Goal: Book appointment/travel/reservation

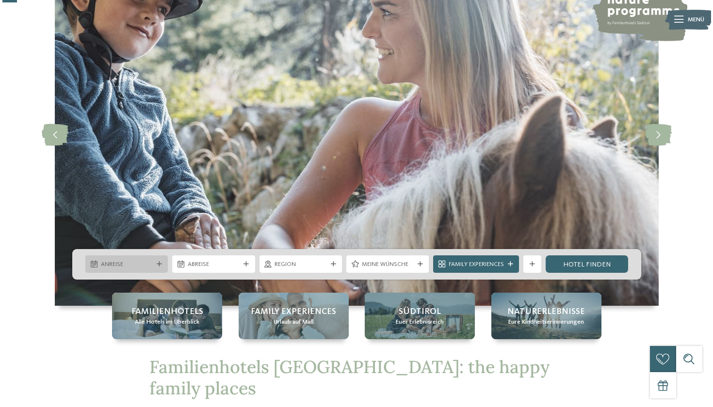
scroll to position [98, 0]
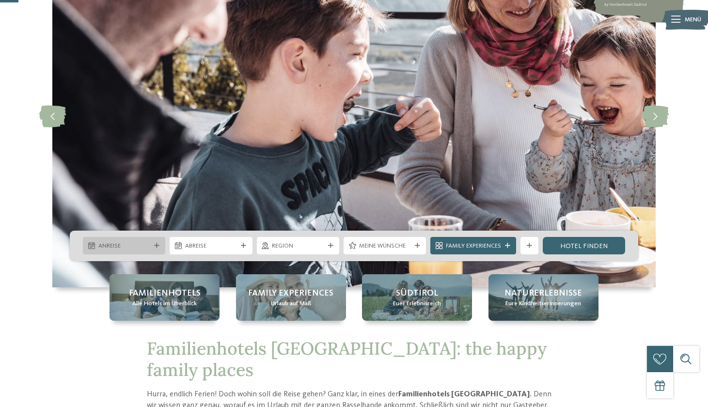
click at [147, 247] on span "Anreise" at bounding box center [124, 246] width 52 height 9
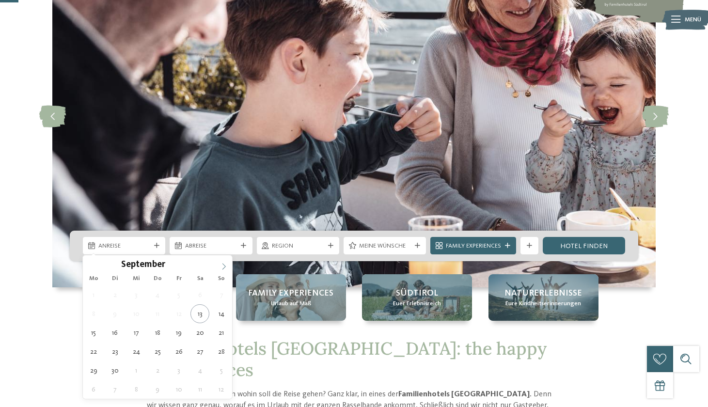
click at [225, 267] on icon at bounding box center [224, 266] width 7 height 7
type div "03.11.2025"
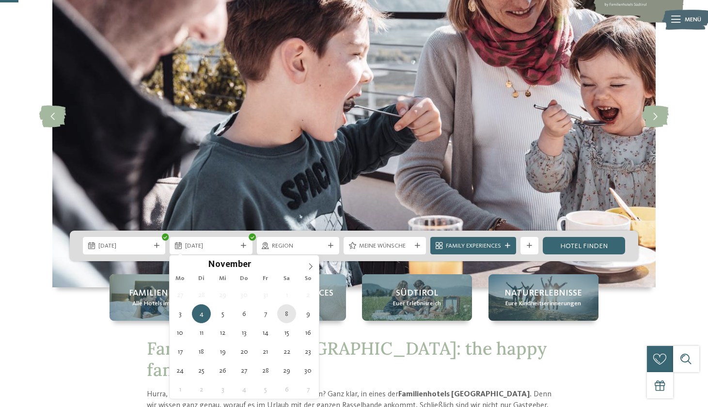
type div "08.11.2025"
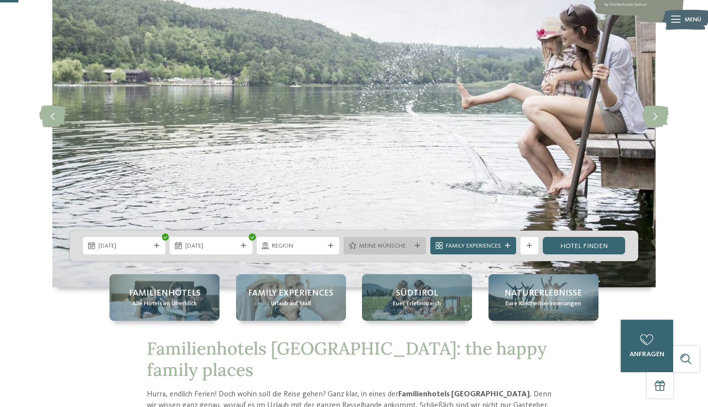
click at [416, 244] on icon at bounding box center [417, 245] width 5 height 5
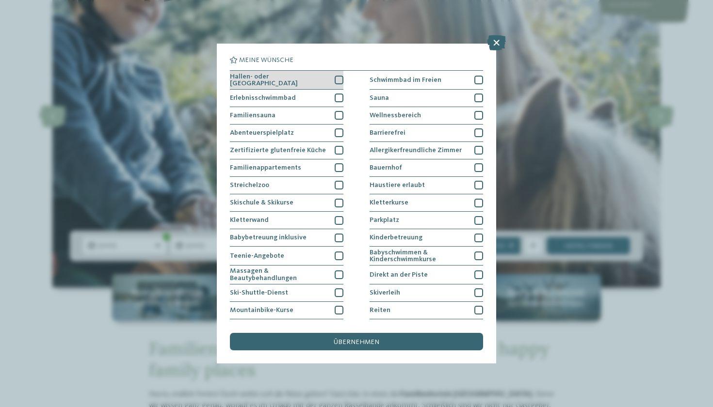
click at [338, 80] on div at bounding box center [339, 80] width 9 height 9
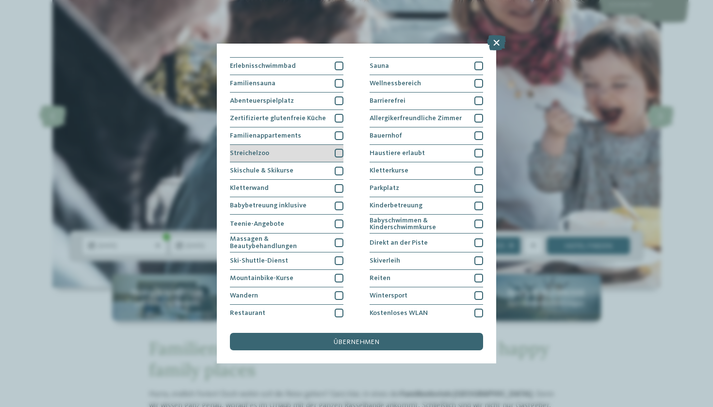
scroll to position [16, 0]
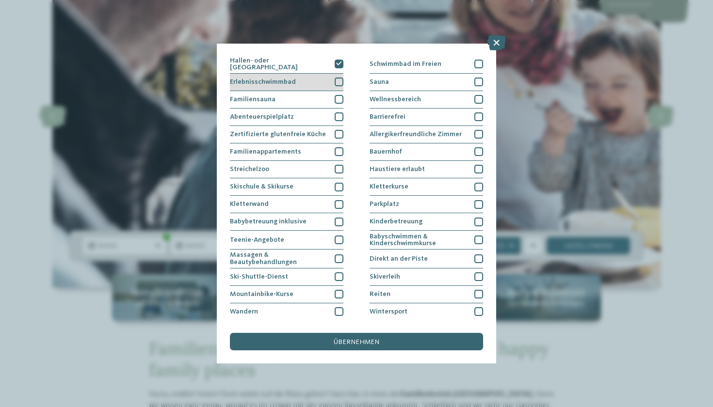
click at [338, 80] on div at bounding box center [339, 82] width 9 height 9
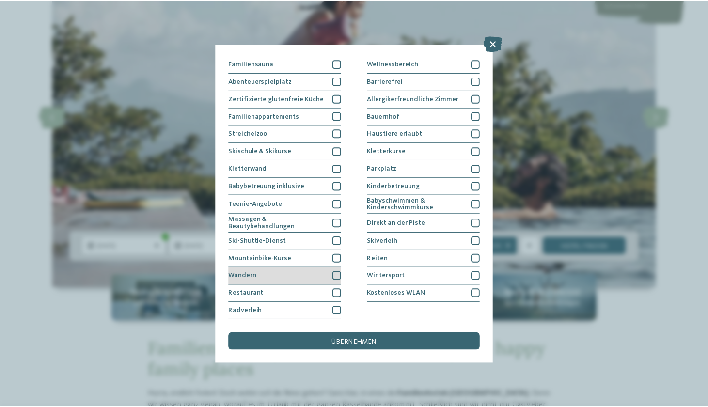
scroll to position [137, 0]
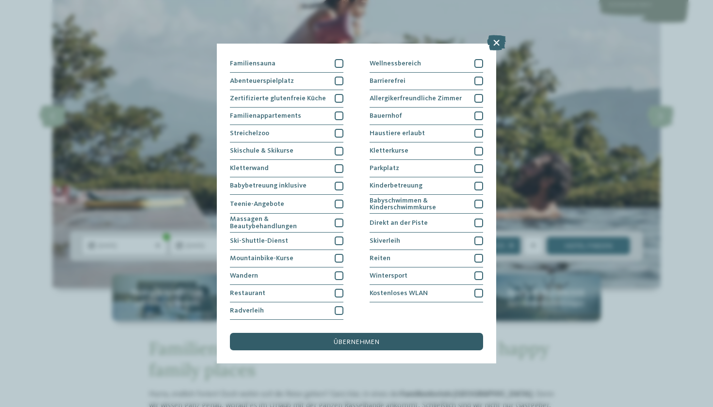
click at [351, 339] on span "übernehmen" at bounding box center [357, 342] width 46 height 7
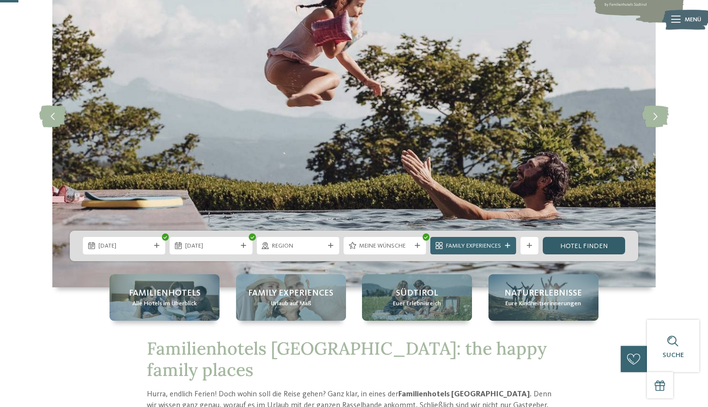
click at [588, 248] on link "Hotel finden" at bounding box center [584, 245] width 82 height 17
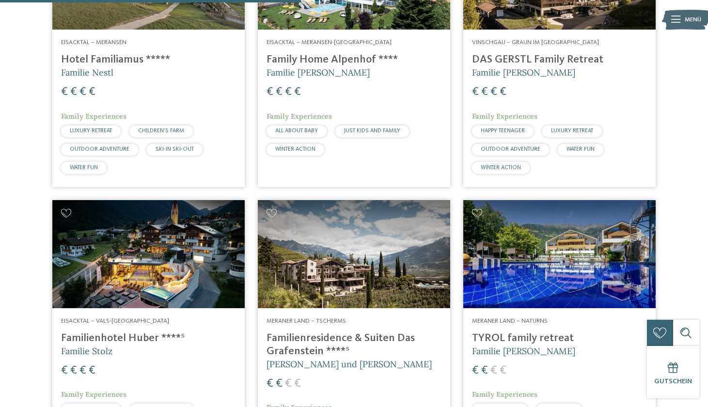
scroll to position [420, 0]
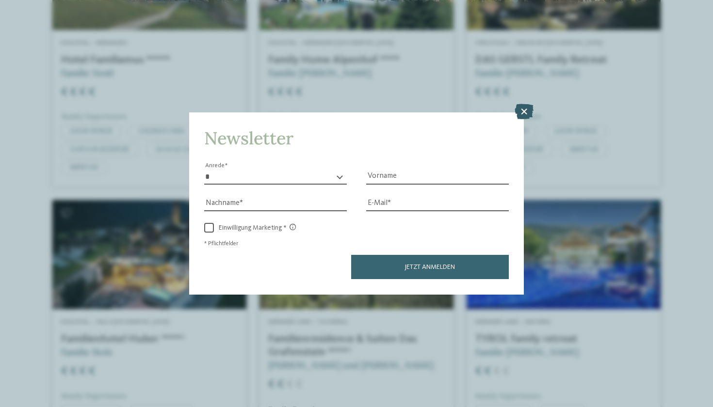
click at [525, 104] on icon at bounding box center [523, 112] width 19 height 16
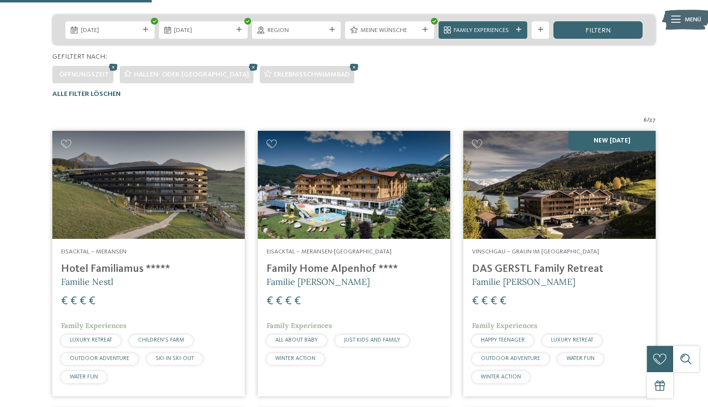
scroll to position [212, 0]
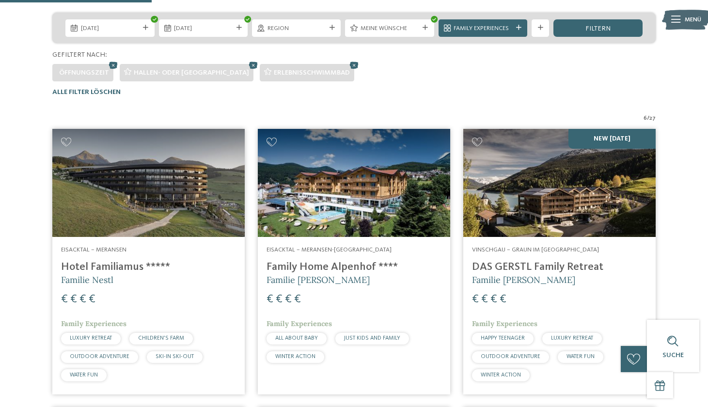
click at [107, 264] on h4 "Hotel Familiamus *****" at bounding box center [148, 267] width 175 height 13
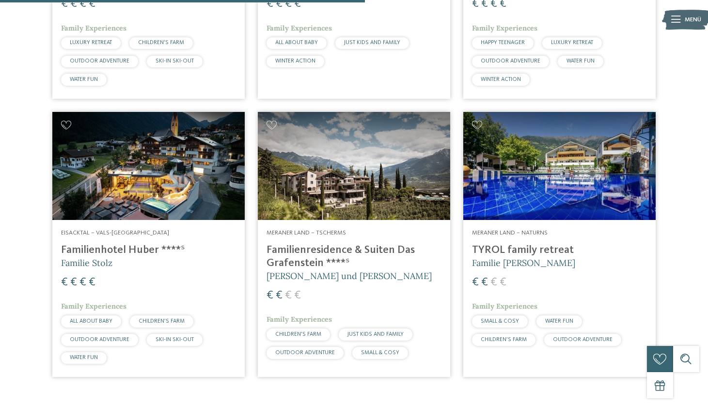
scroll to position [509, 0]
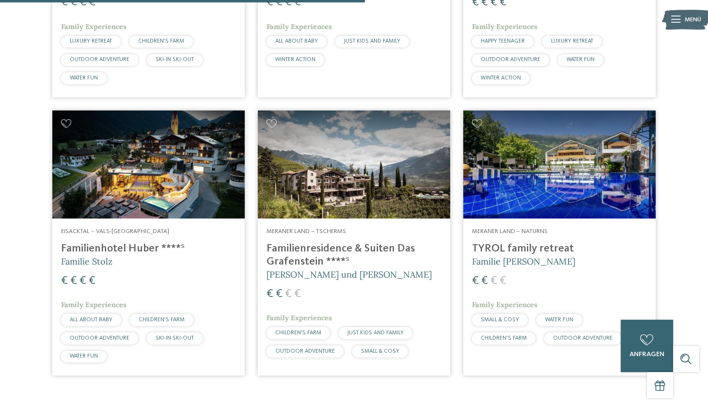
click at [321, 135] on img at bounding box center [354, 165] width 192 height 108
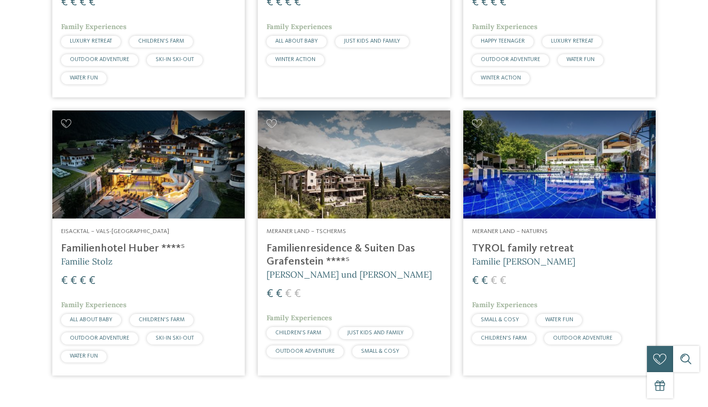
scroll to position [0, 0]
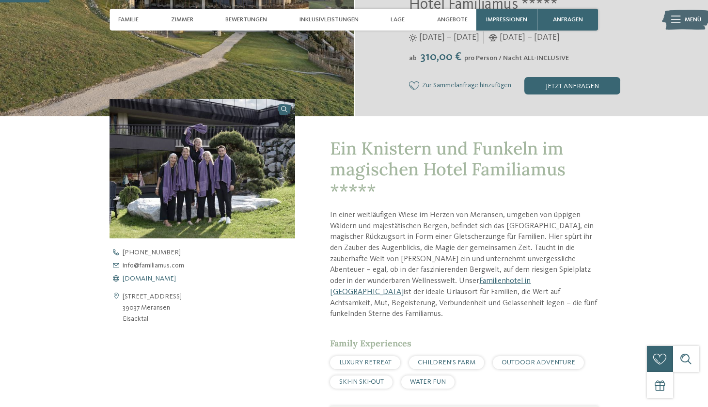
scroll to position [220, 0]
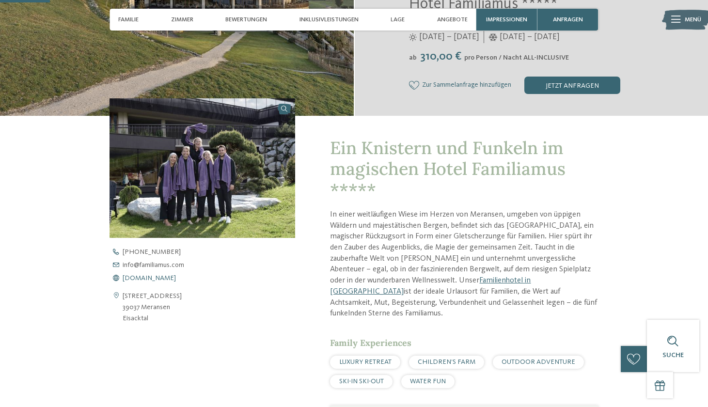
click at [164, 276] on span "www.familiamus.com" at bounding box center [149, 278] width 53 height 7
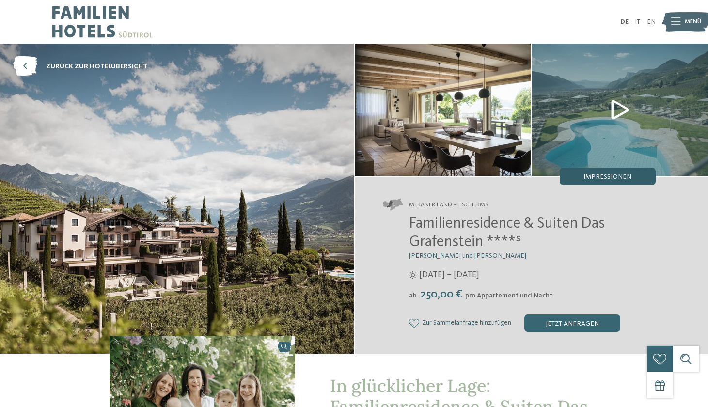
click at [604, 174] on span "Impressionen" at bounding box center [608, 177] width 48 height 7
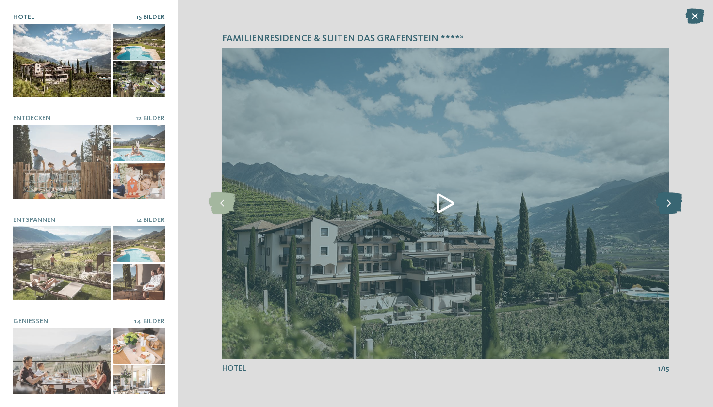
click at [676, 204] on icon at bounding box center [669, 203] width 27 height 22
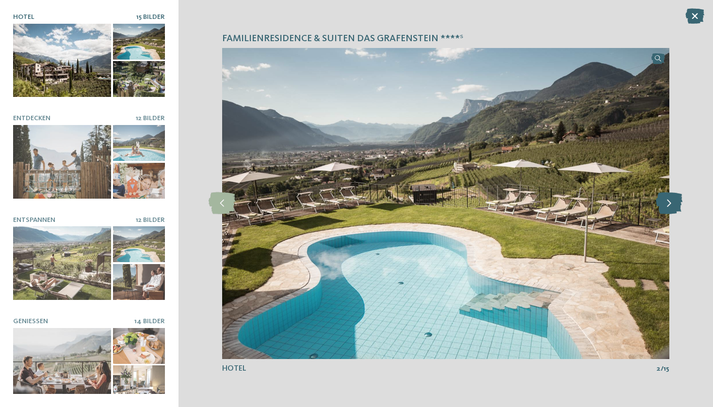
click at [676, 204] on icon at bounding box center [669, 203] width 27 height 22
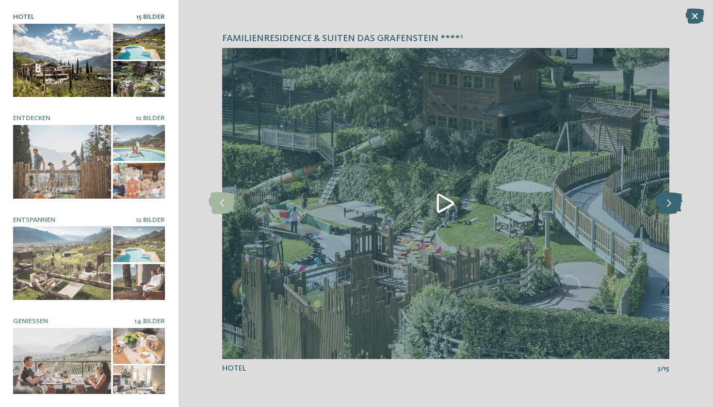
click at [676, 205] on icon at bounding box center [669, 203] width 27 height 22
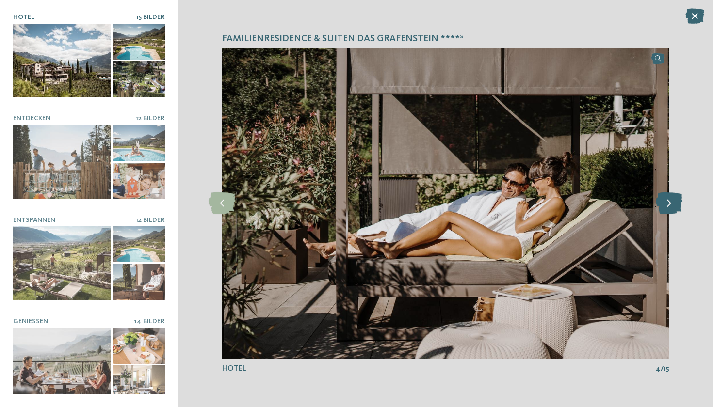
click at [676, 205] on icon at bounding box center [669, 203] width 27 height 22
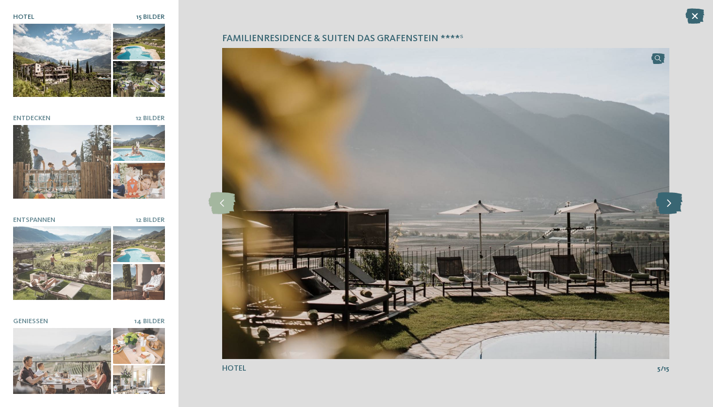
click at [676, 205] on icon at bounding box center [669, 203] width 27 height 22
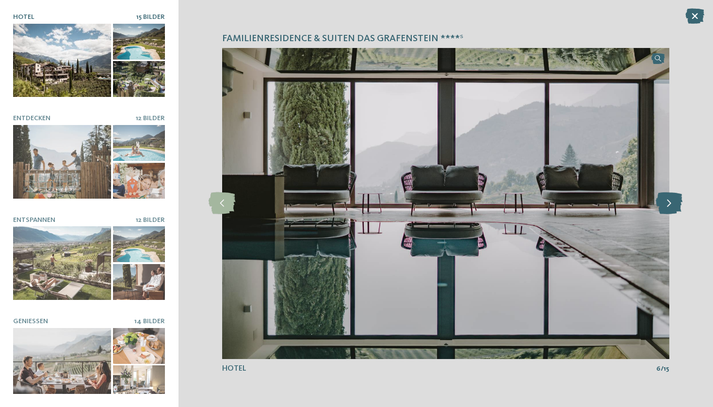
click at [676, 205] on icon at bounding box center [669, 203] width 27 height 22
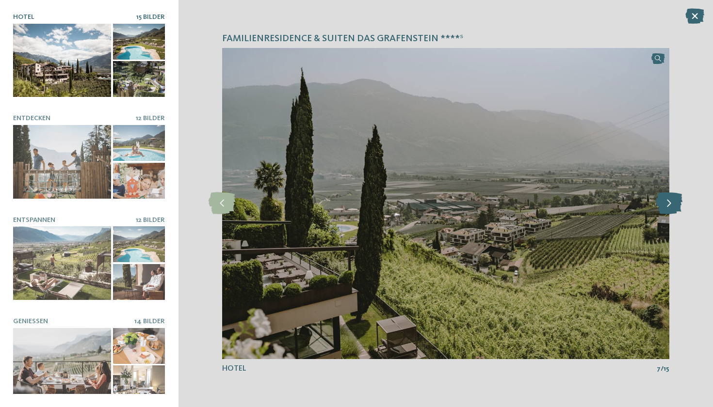
click at [676, 205] on icon at bounding box center [669, 203] width 27 height 22
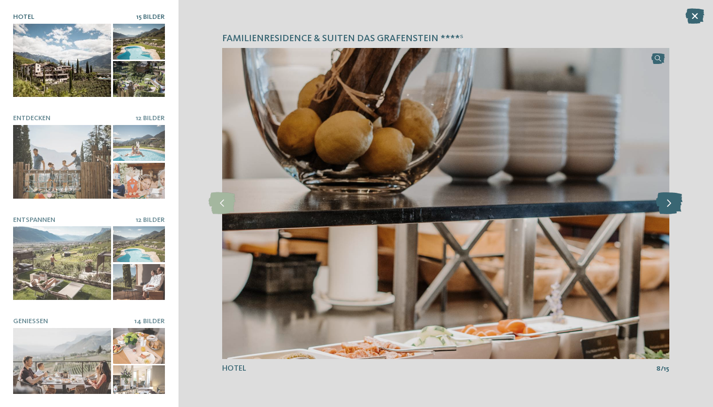
click at [676, 205] on icon at bounding box center [669, 203] width 27 height 22
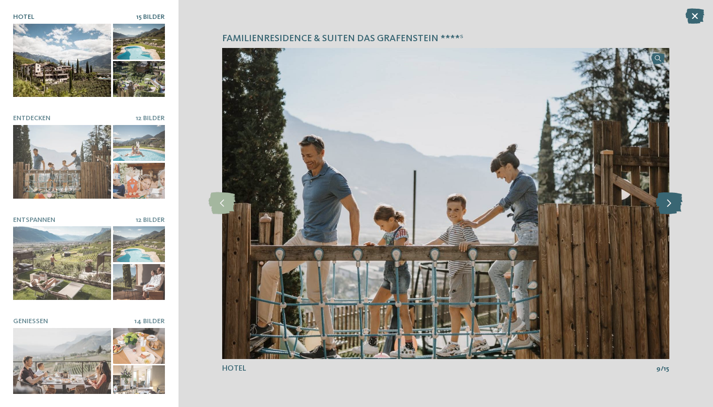
click at [676, 205] on icon at bounding box center [669, 203] width 27 height 22
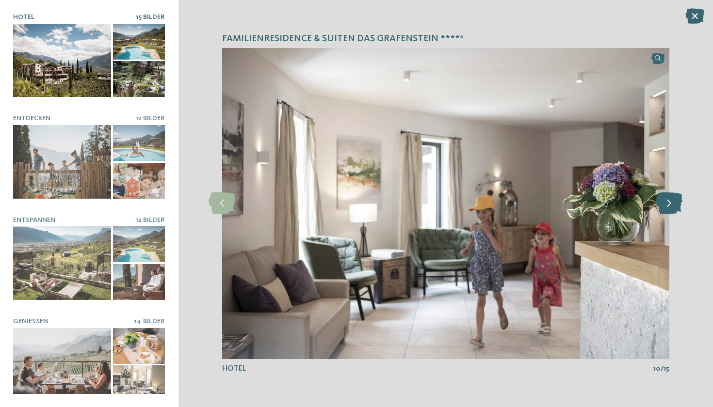
click at [676, 205] on icon at bounding box center [669, 203] width 27 height 22
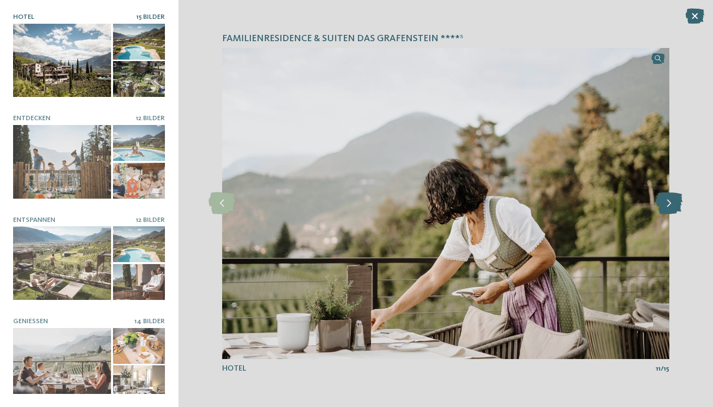
click at [676, 205] on icon at bounding box center [669, 203] width 27 height 22
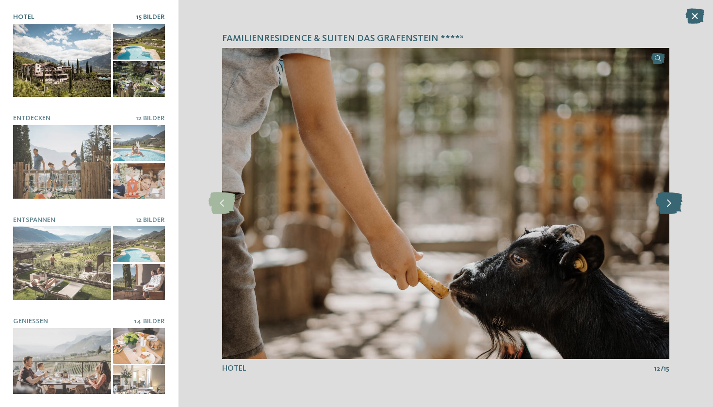
click at [676, 205] on icon at bounding box center [669, 203] width 27 height 22
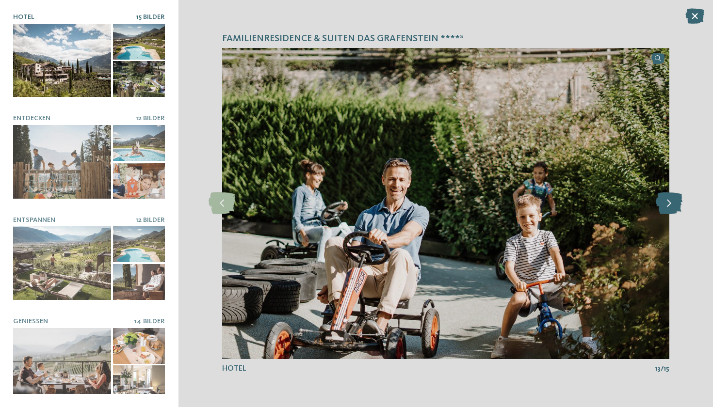
click at [676, 205] on icon at bounding box center [669, 203] width 27 height 22
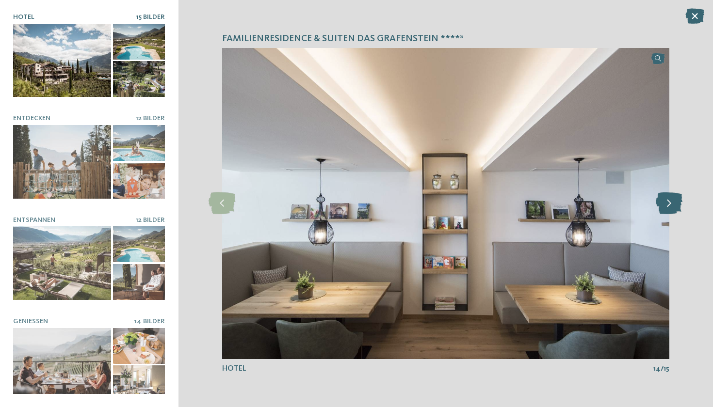
click at [676, 205] on icon at bounding box center [669, 203] width 27 height 22
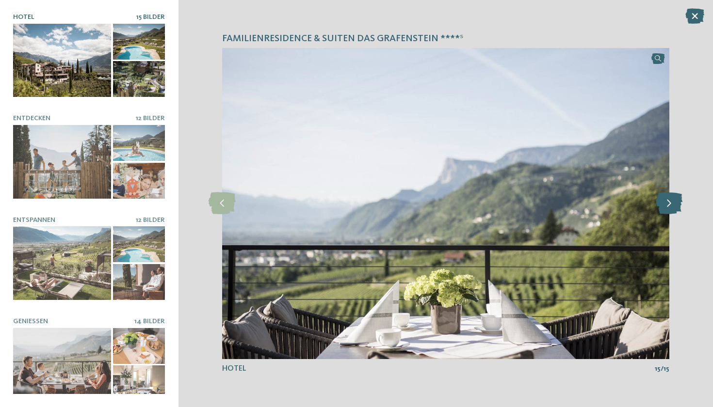
click at [676, 205] on icon at bounding box center [669, 203] width 27 height 22
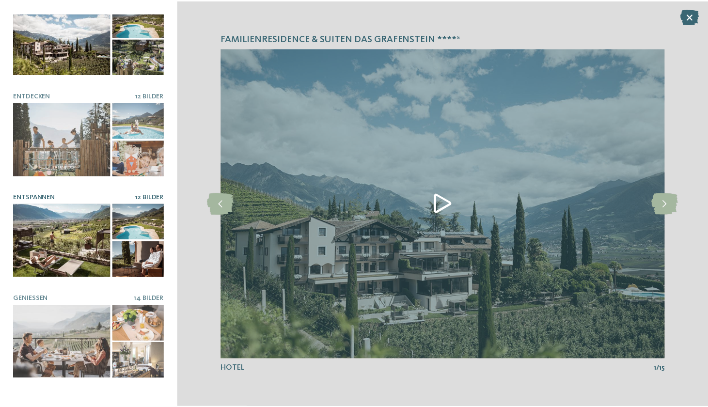
scroll to position [9, 0]
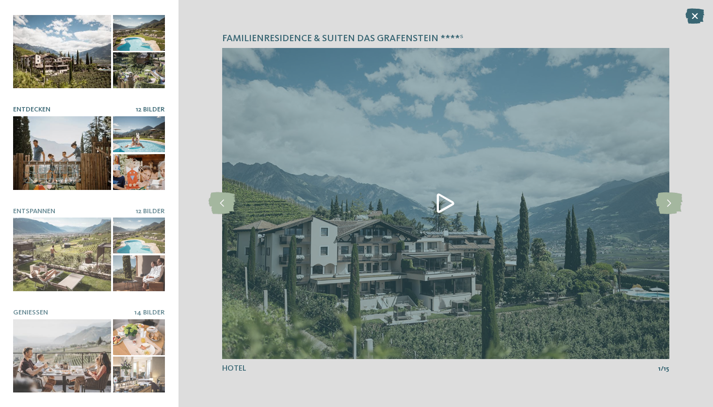
click at [75, 170] on div at bounding box center [62, 152] width 98 height 73
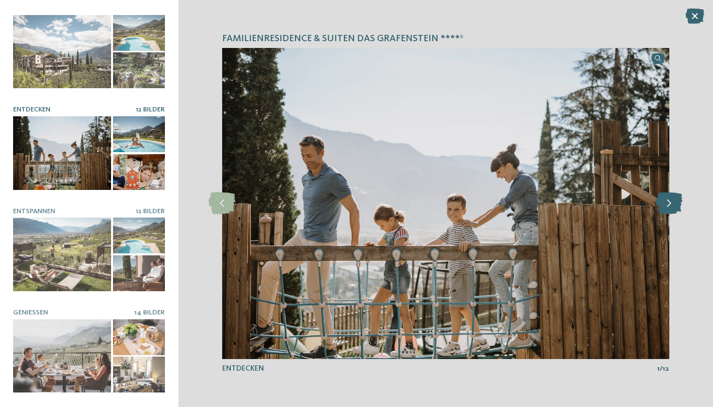
click at [669, 207] on icon at bounding box center [669, 203] width 27 height 22
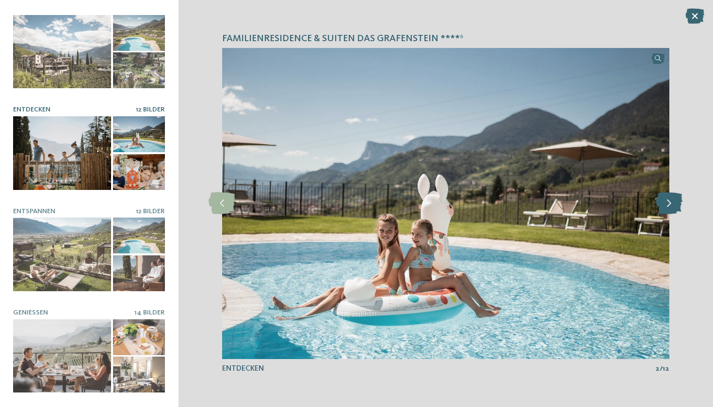
click at [669, 207] on icon at bounding box center [669, 203] width 27 height 22
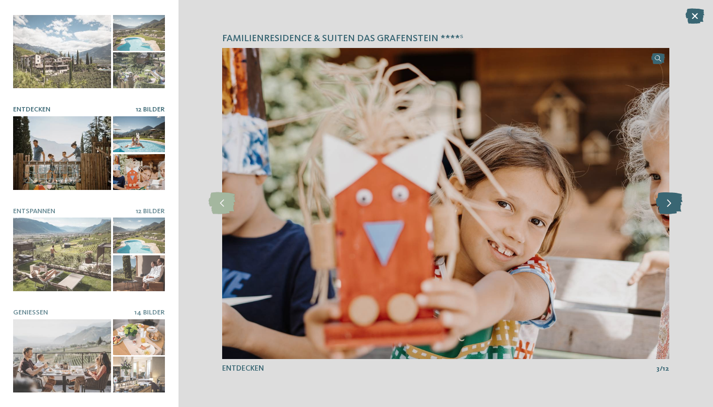
click at [669, 207] on icon at bounding box center [669, 203] width 27 height 22
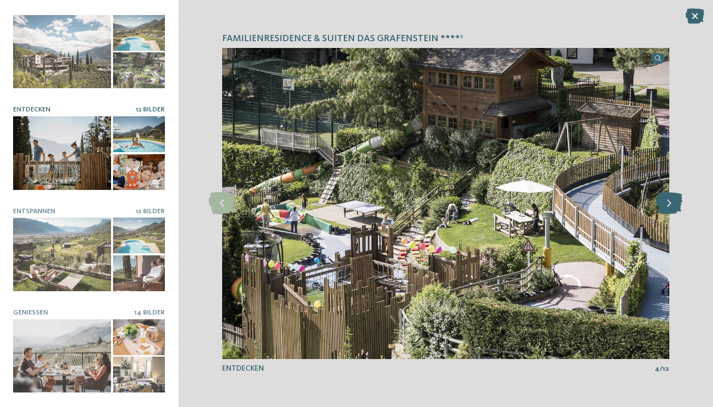
click at [669, 207] on icon at bounding box center [669, 203] width 27 height 22
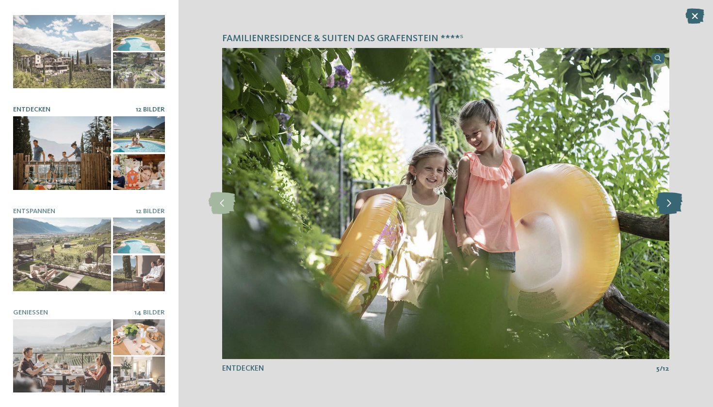
click at [669, 207] on icon at bounding box center [669, 203] width 27 height 22
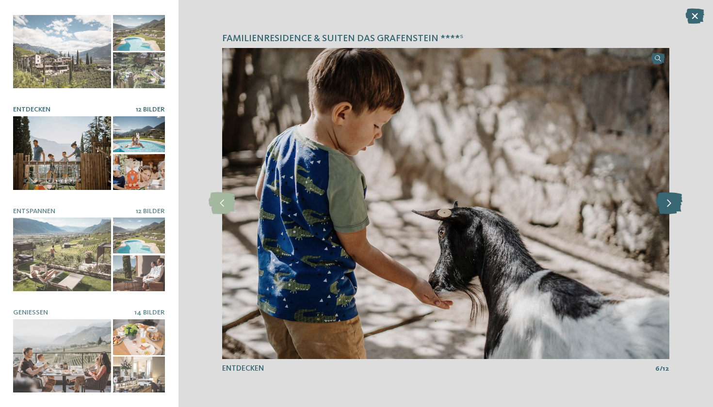
click at [669, 207] on icon at bounding box center [669, 203] width 27 height 22
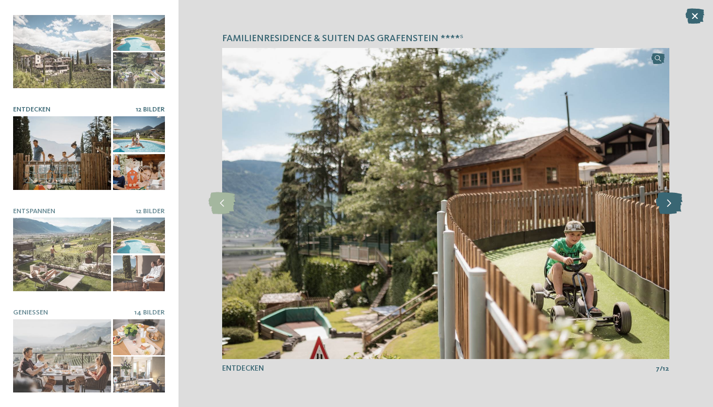
click at [669, 207] on icon at bounding box center [669, 203] width 27 height 22
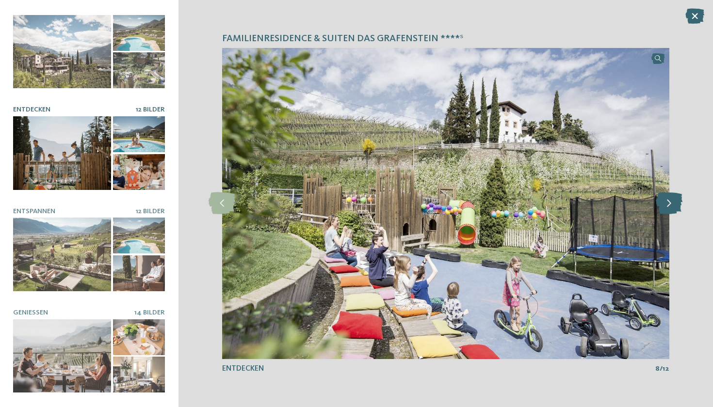
click at [669, 207] on icon at bounding box center [669, 203] width 27 height 22
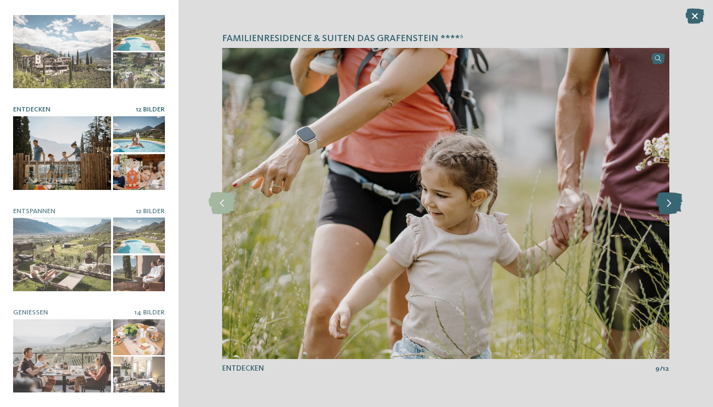
click at [669, 207] on icon at bounding box center [669, 203] width 27 height 22
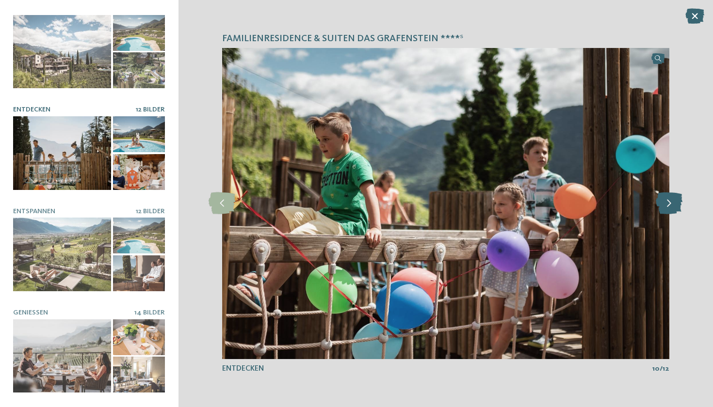
click at [669, 207] on icon at bounding box center [669, 203] width 27 height 22
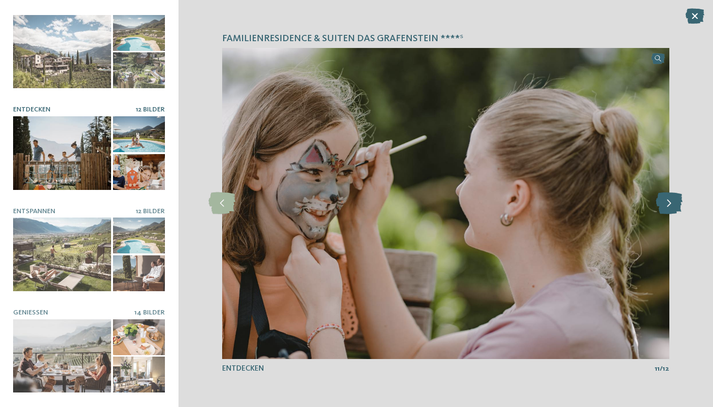
click at [669, 207] on icon at bounding box center [669, 203] width 27 height 22
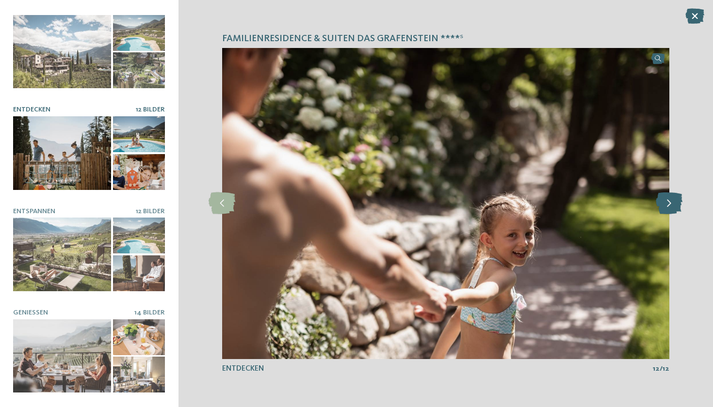
click at [669, 207] on icon at bounding box center [669, 203] width 27 height 22
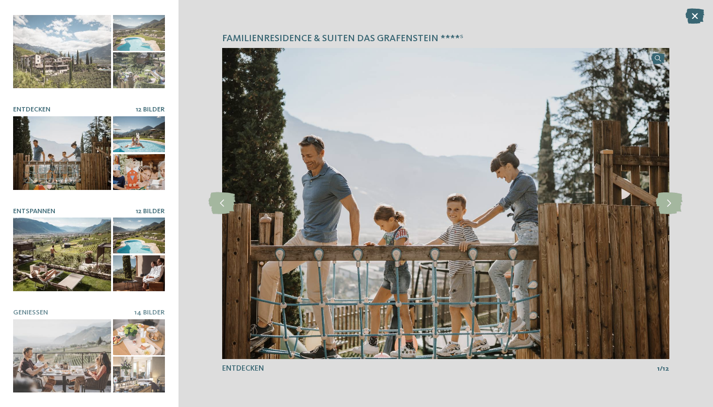
click at [152, 251] on div at bounding box center [139, 236] width 52 height 36
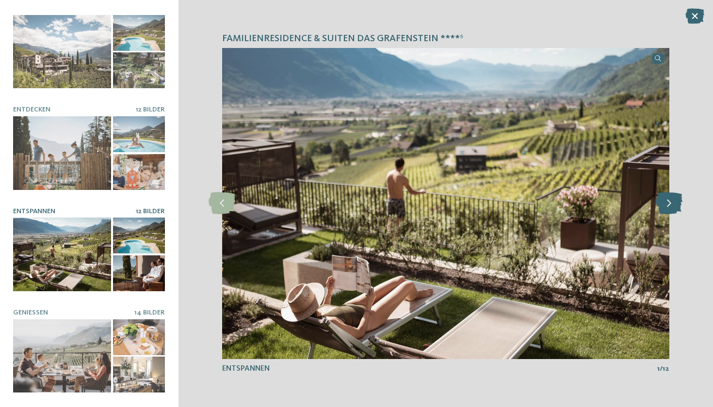
click at [668, 206] on icon at bounding box center [669, 203] width 27 height 22
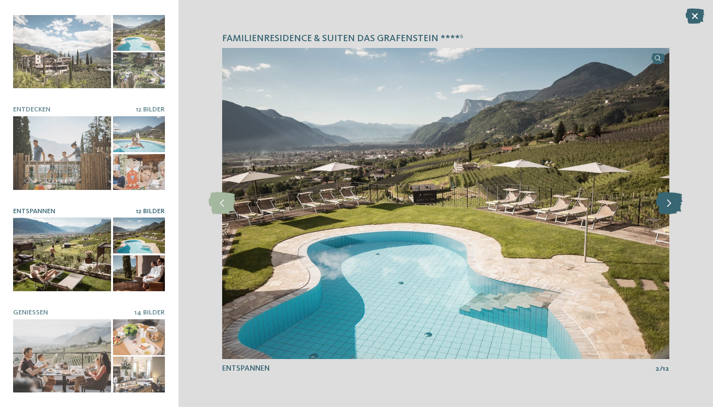
click at [668, 206] on icon at bounding box center [669, 203] width 27 height 22
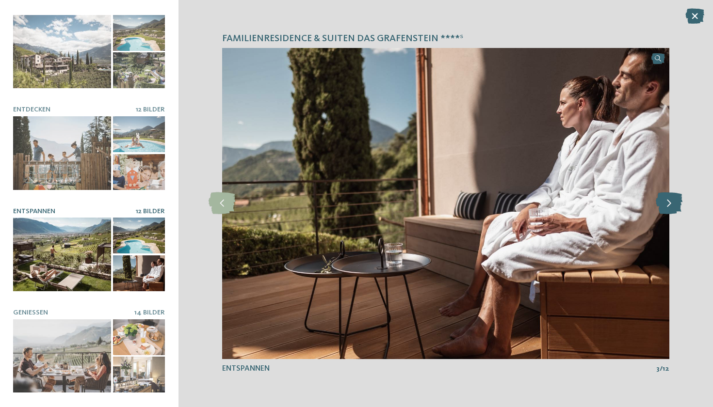
click at [668, 206] on icon at bounding box center [669, 203] width 27 height 22
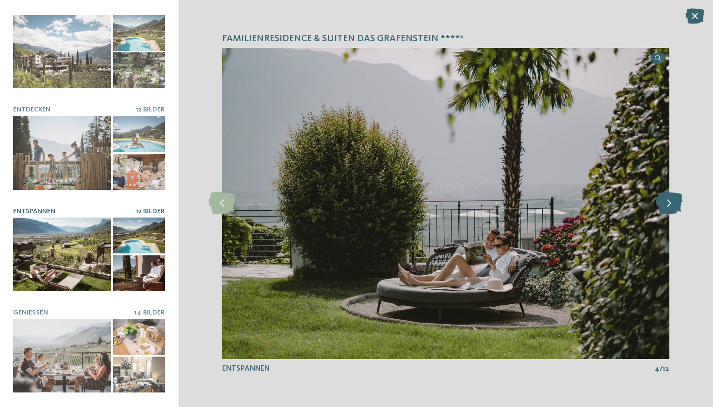
click at [668, 206] on icon at bounding box center [669, 203] width 27 height 22
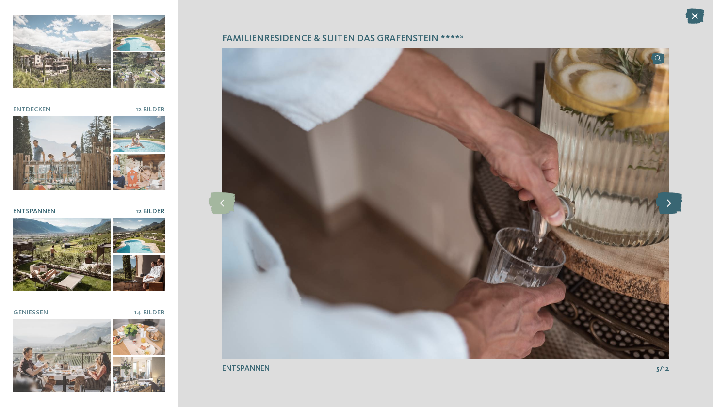
click at [668, 206] on icon at bounding box center [669, 203] width 27 height 22
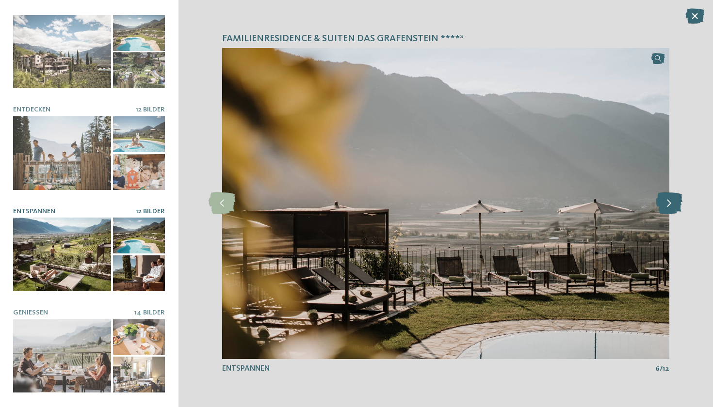
click at [668, 206] on icon at bounding box center [669, 203] width 27 height 22
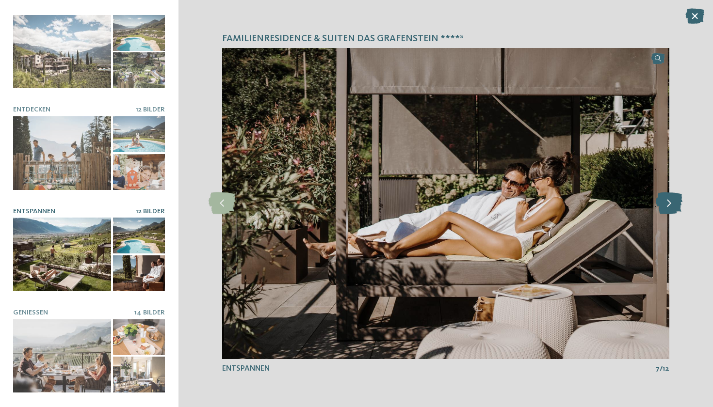
click at [668, 206] on icon at bounding box center [669, 203] width 27 height 22
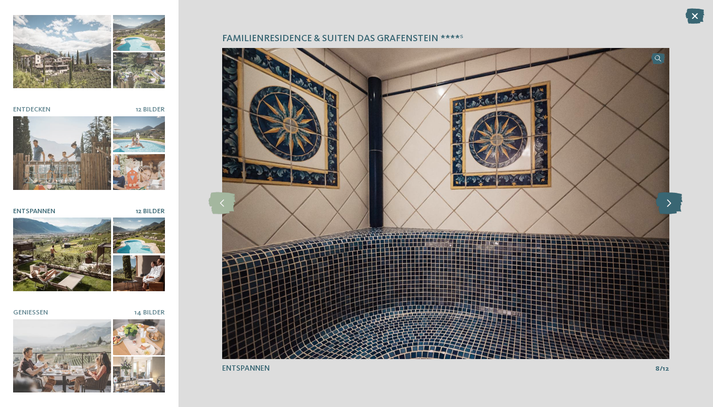
click at [668, 206] on icon at bounding box center [669, 203] width 27 height 22
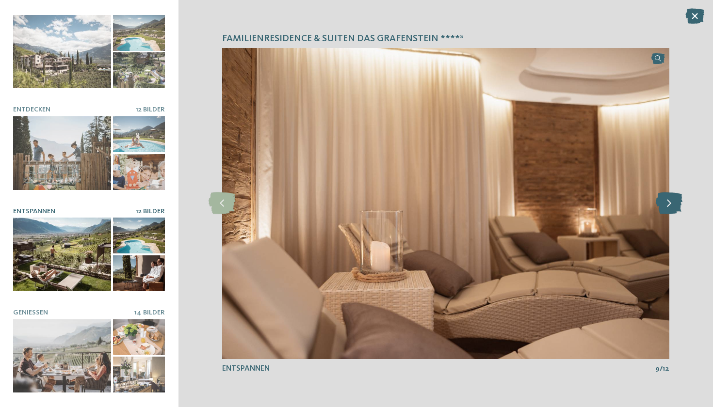
click at [668, 206] on icon at bounding box center [669, 203] width 27 height 22
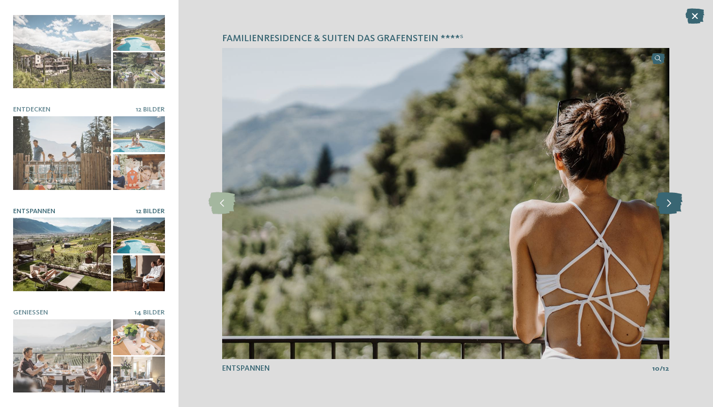
click at [668, 206] on icon at bounding box center [669, 203] width 27 height 22
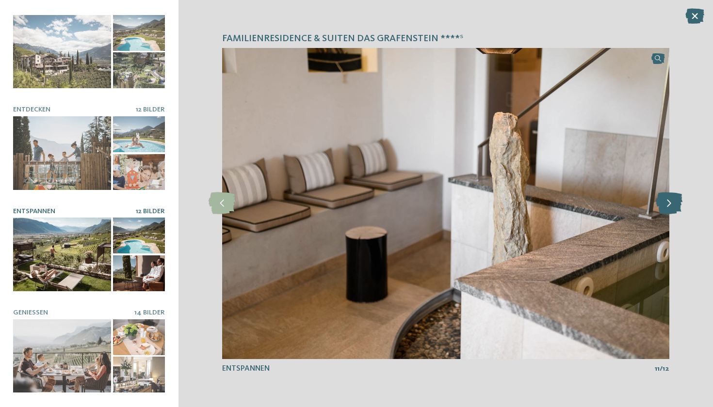
click at [668, 206] on icon at bounding box center [669, 203] width 27 height 22
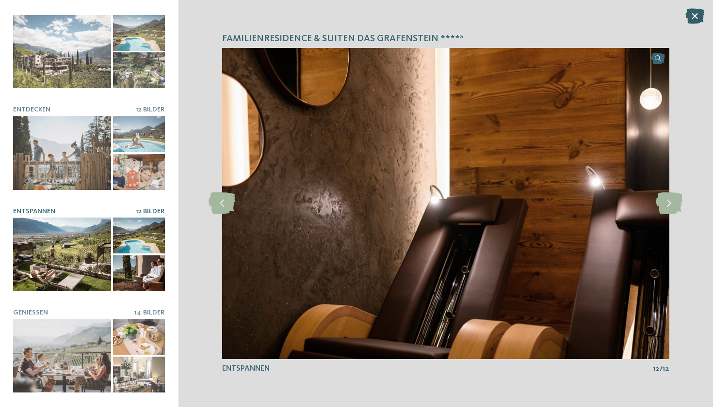
click at [692, 15] on icon at bounding box center [694, 16] width 19 height 16
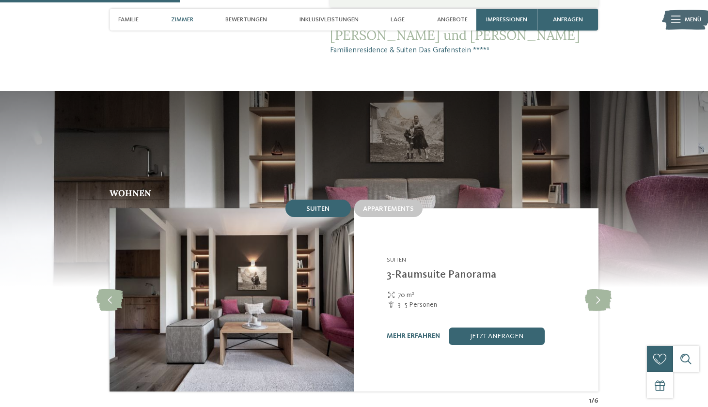
scroll to position [714, 0]
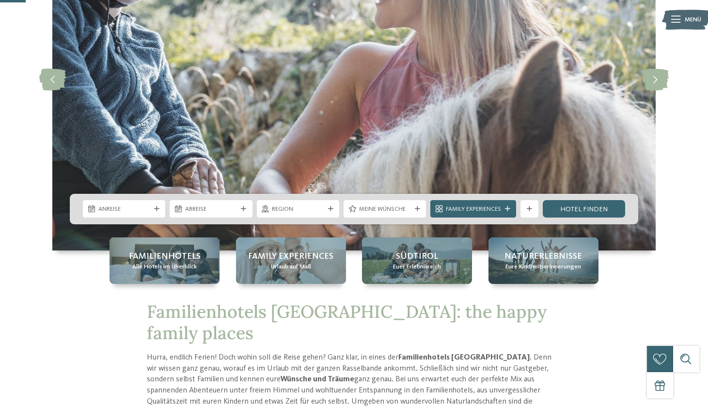
scroll to position [135, 0]
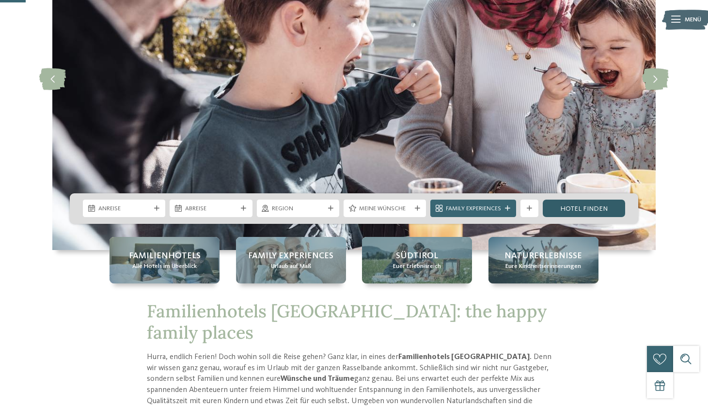
click at [573, 207] on link "Hotel finden" at bounding box center [584, 208] width 82 height 17
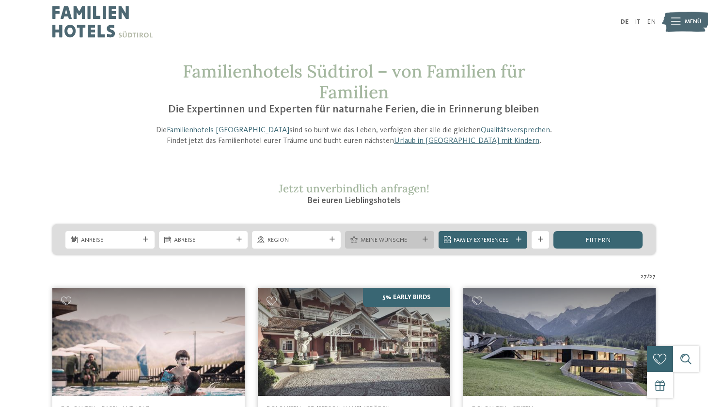
click at [424, 238] on icon at bounding box center [425, 239] width 5 height 5
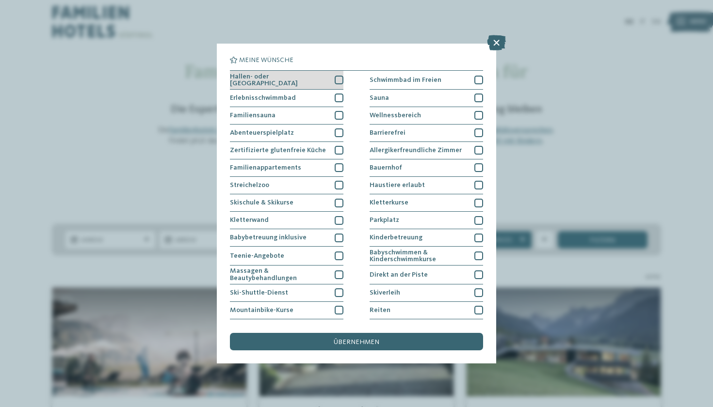
click at [341, 80] on div at bounding box center [339, 80] width 9 height 9
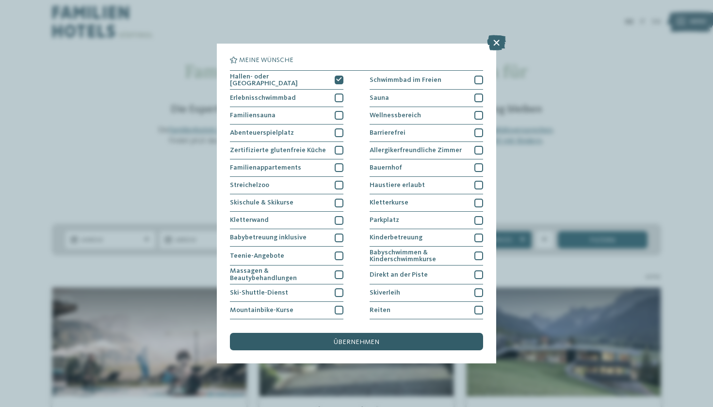
click at [357, 339] on span "übernehmen" at bounding box center [357, 342] width 46 height 7
